Goal: Navigation & Orientation: Find specific page/section

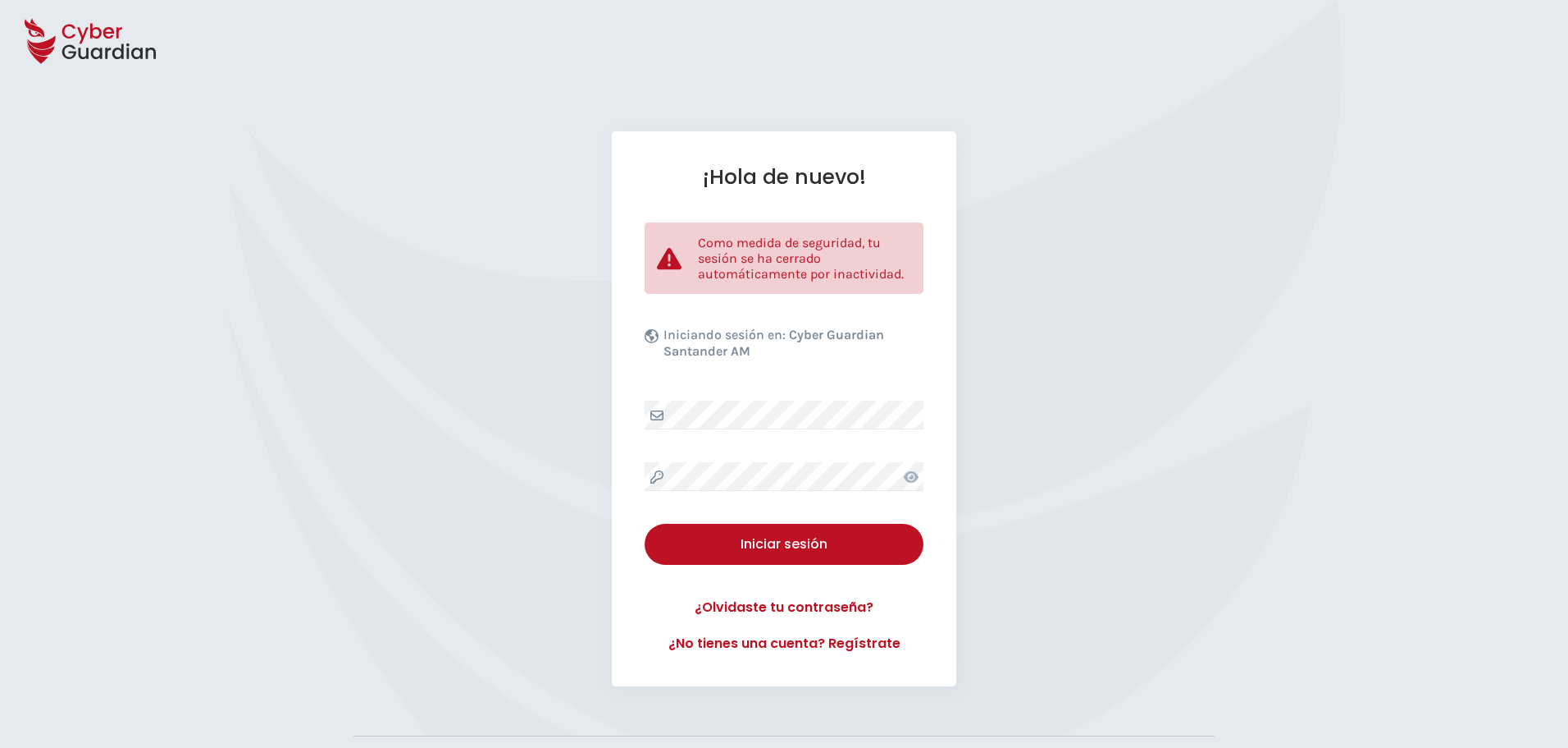
click at [406, 345] on div "¡Hola de nuevo! Como medida de seguridad, tu sesión se ha cerrado automáticamen…" at bounding box center [784, 408] width 1568 height 554
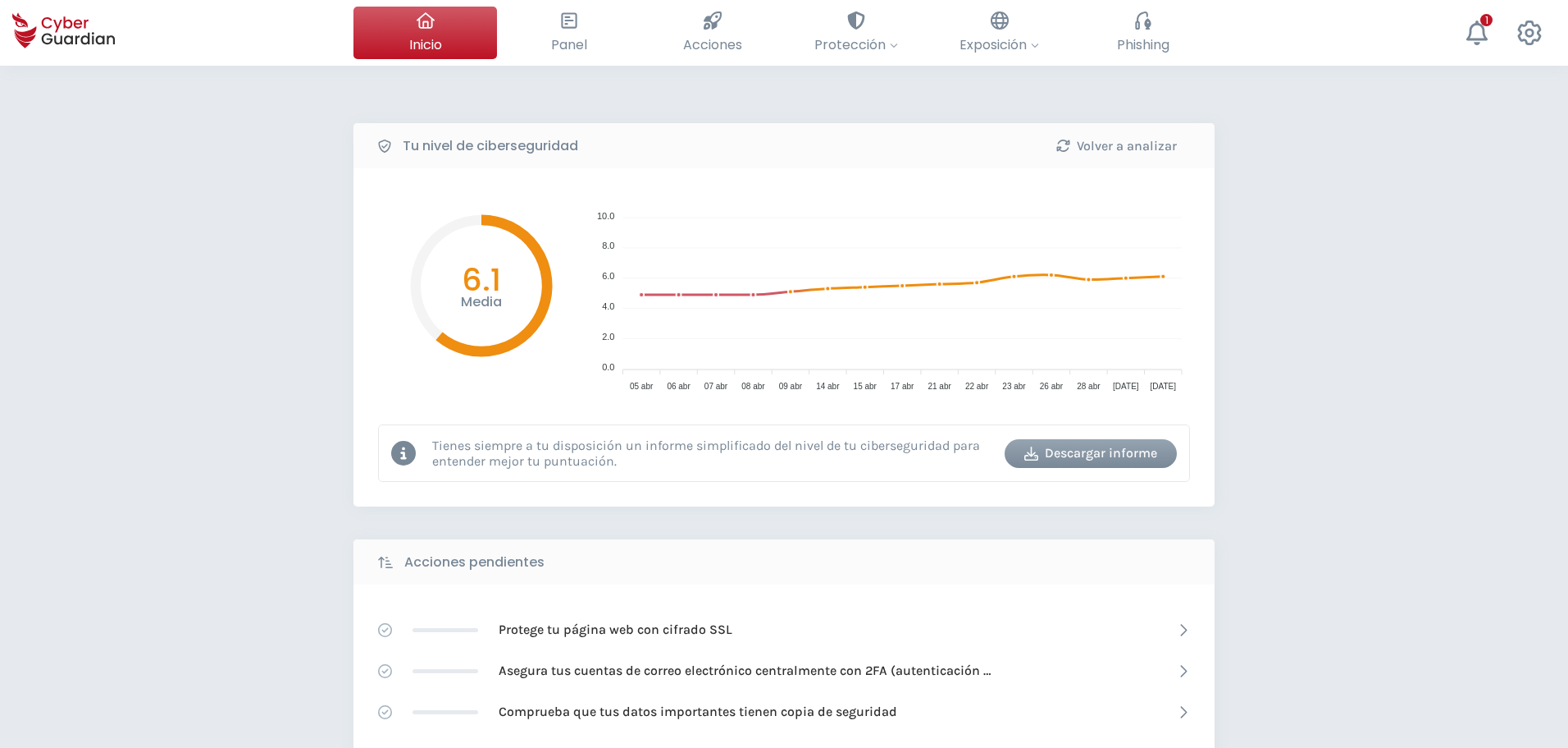
click at [276, 374] on div "Tu nivel de ciberseguridad Volver a analizar Media 6.1 10.0 10.0 8.0 8.0 6.0 6.…" at bounding box center [784, 731] width 1568 height 1330
